Goal: Task Accomplishment & Management: Complete application form

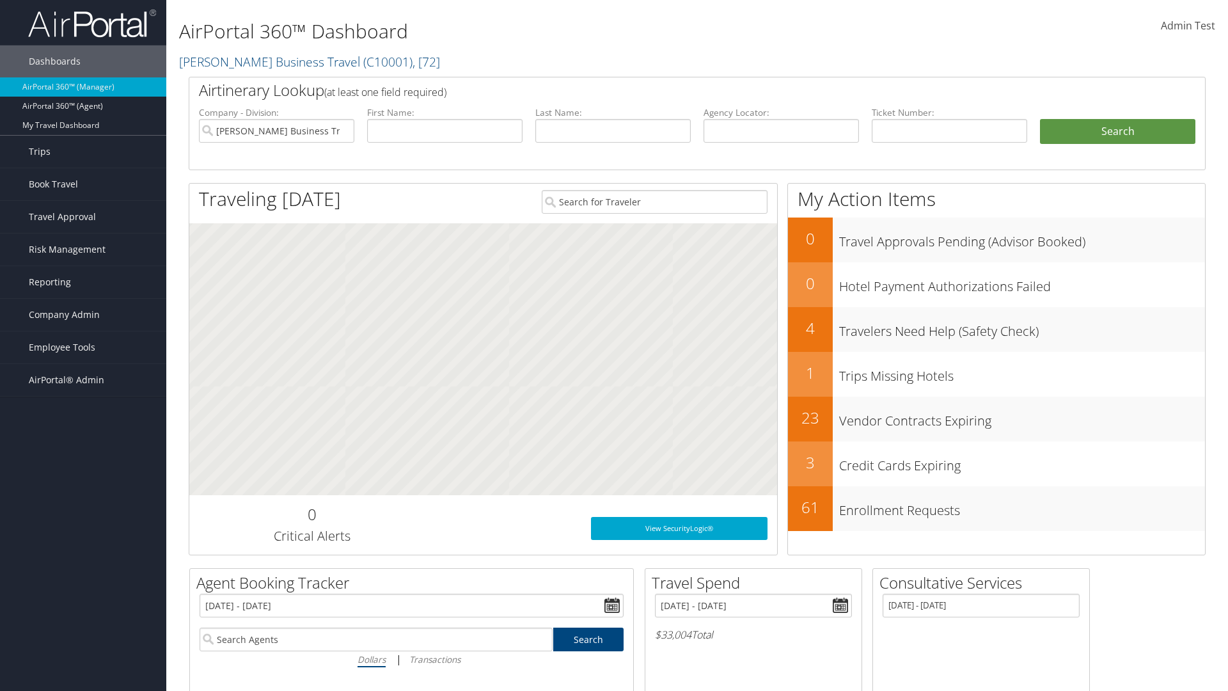
click at [83, 380] on span "AirPortal® Admin" at bounding box center [66, 380] width 75 height 32
click at [0, 0] on link "Location Profiles" at bounding box center [0, 0] width 0 height 0
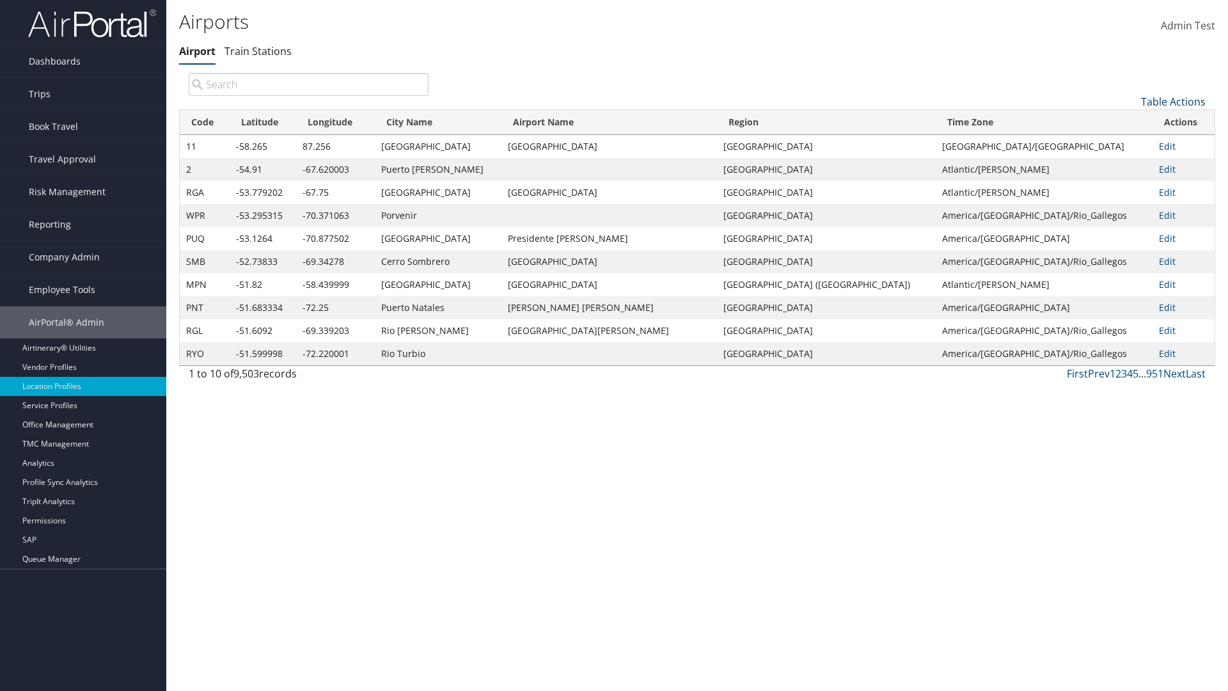
click at [1173, 101] on link "Table Actions" at bounding box center [1173, 102] width 65 height 14
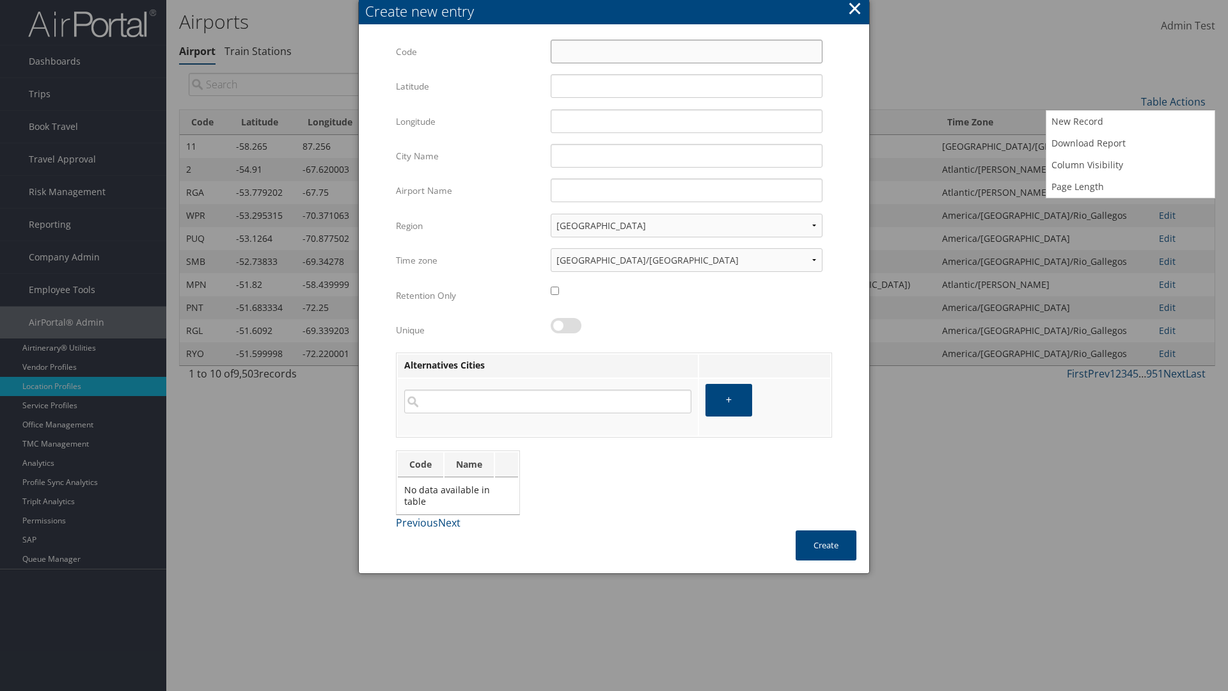
click at [686, 51] on input "Code" at bounding box center [687, 52] width 272 height 24
type input "_X"
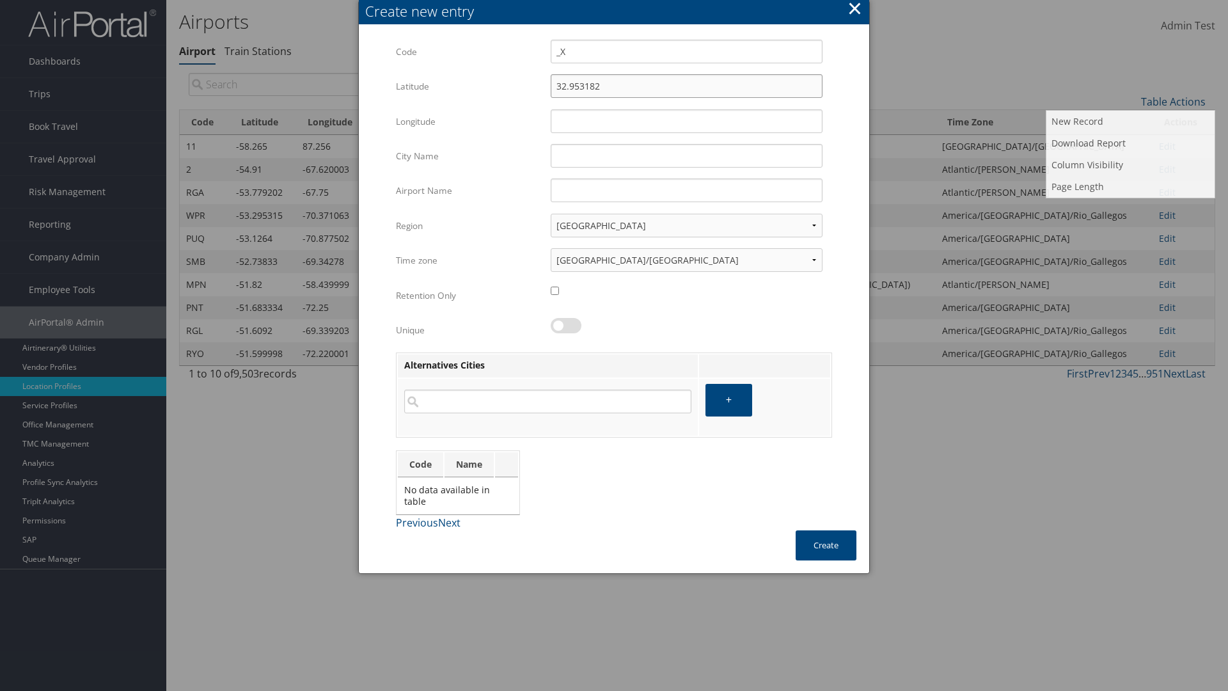
click at [686, 86] on input "32.953182" at bounding box center [687, 86] width 272 height 24
type input "32.953182"
click at [686, 121] on input "12.016439" at bounding box center [687, 121] width 272 height 24
type input "12.016439"
click at [686, 155] on input "City Name" at bounding box center [687, 156] width 272 height 24
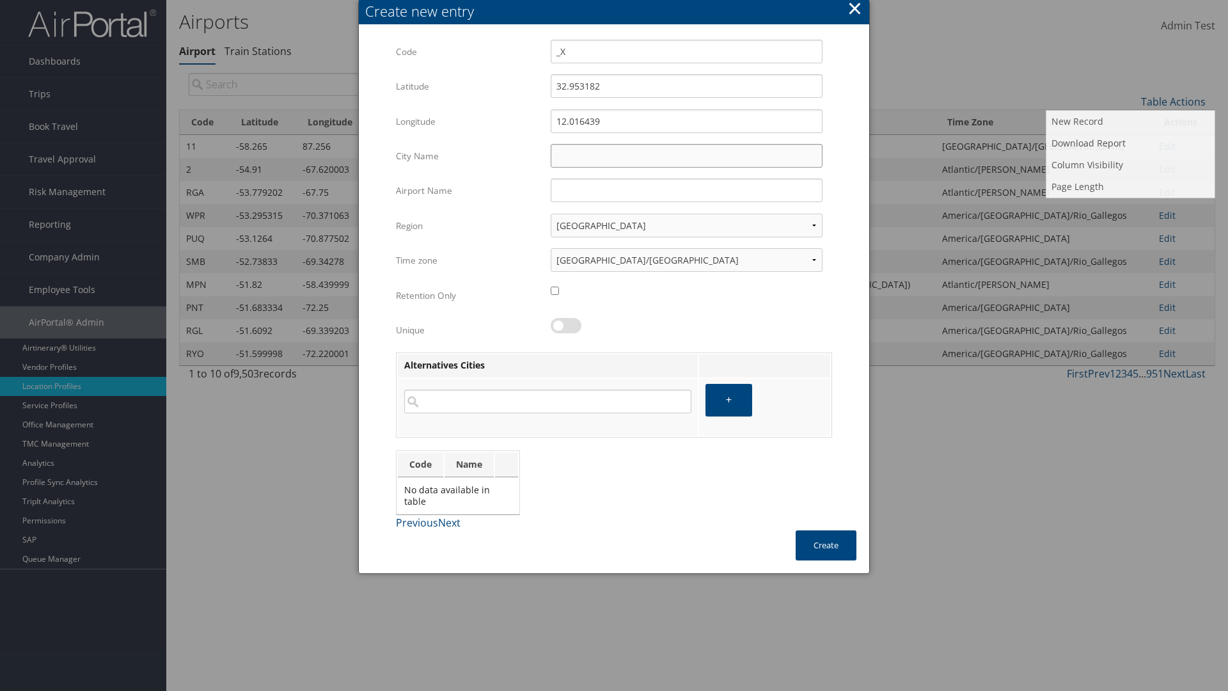
type input "Zwara"
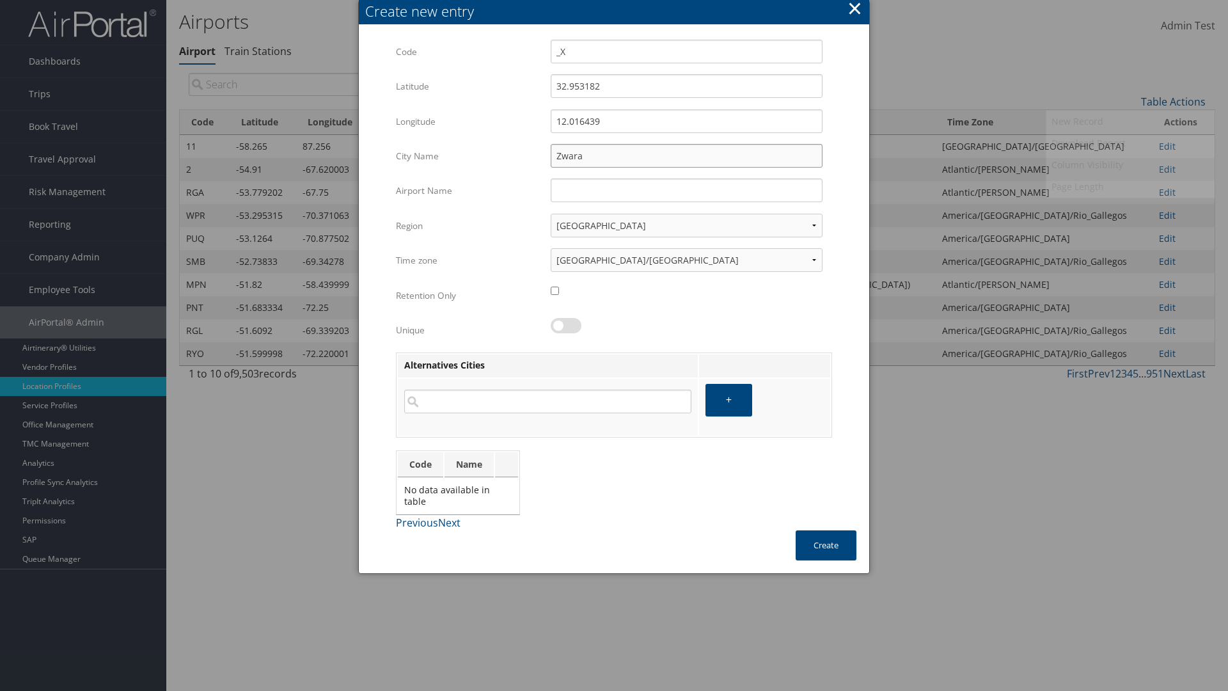
type input "_X"
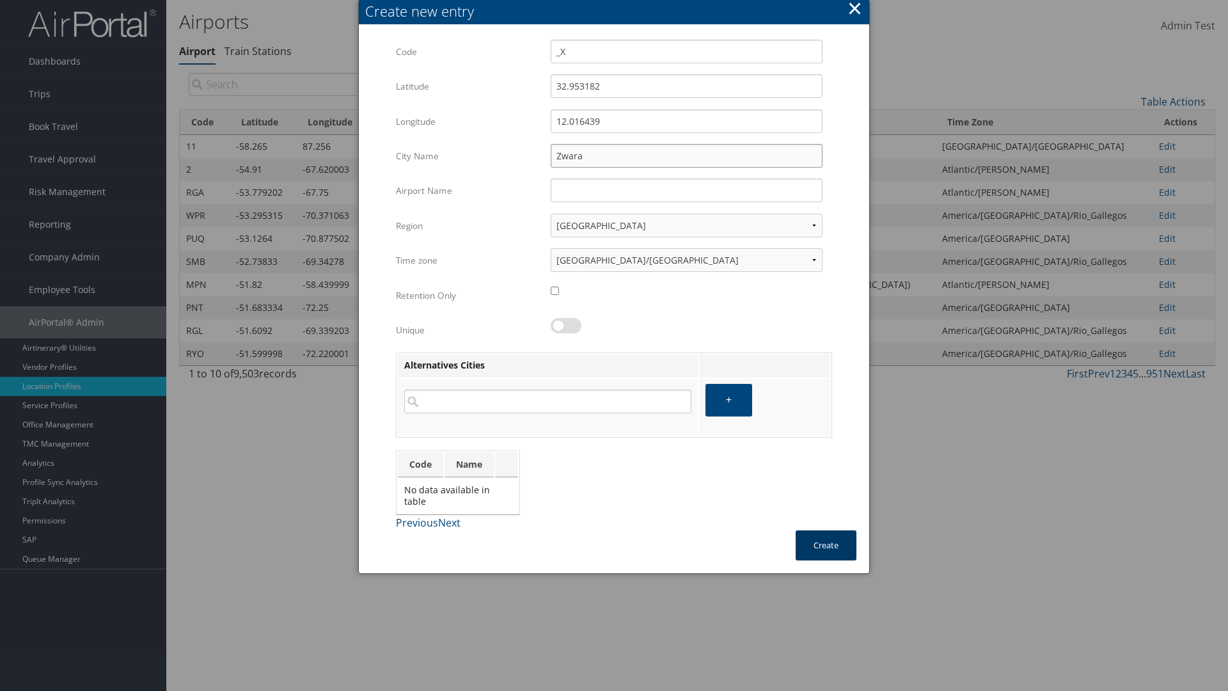
type input "Zwara"
click at [826, 545] on button "Create" at bounding box center [826, 545] width 61 height 30
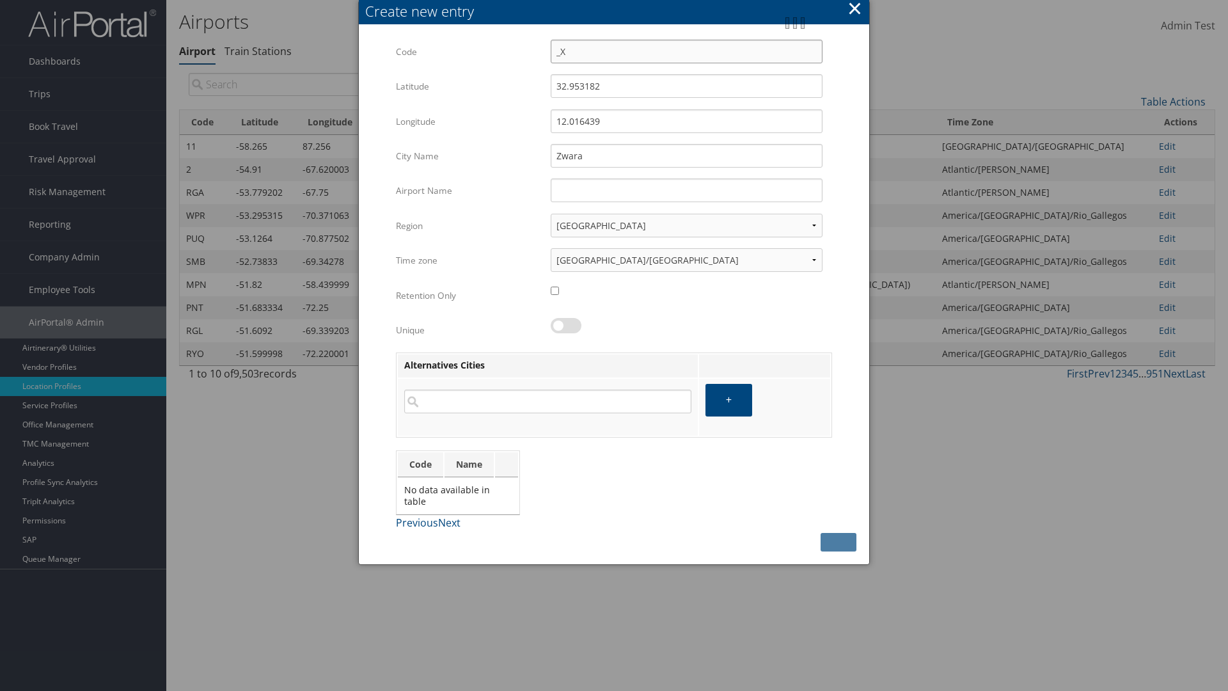
type input "_XZwara"
